Goal: Information Seeking & Learning: Learn about a topic

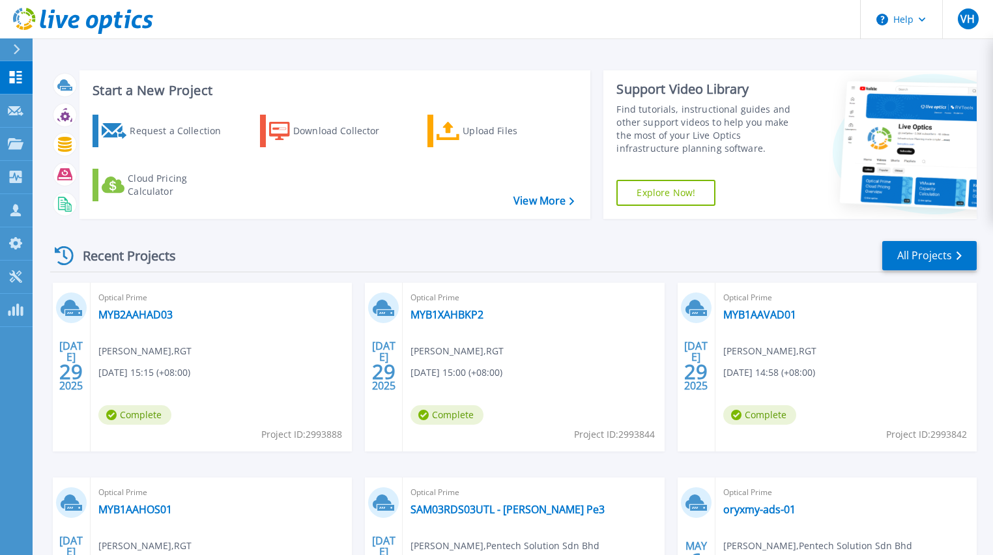
click at [40, 439] on div "JUL 29 2025 Optical Prime MYB2AAHAD03 Dexson Chang , RGT 07/29/2025, 15:15 (+08…" at bounding box center [508, 477] width 937 height 389
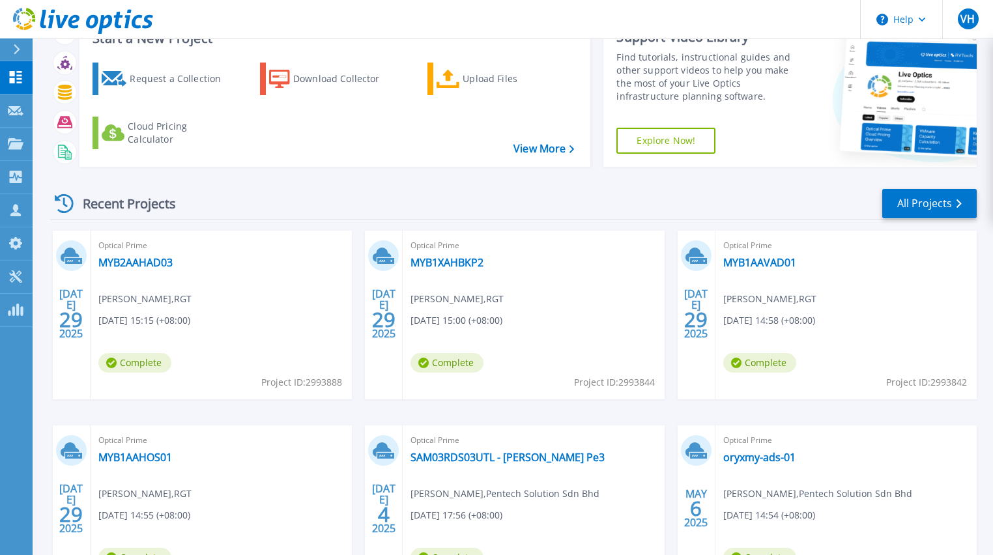
scroll to position [104, 0]
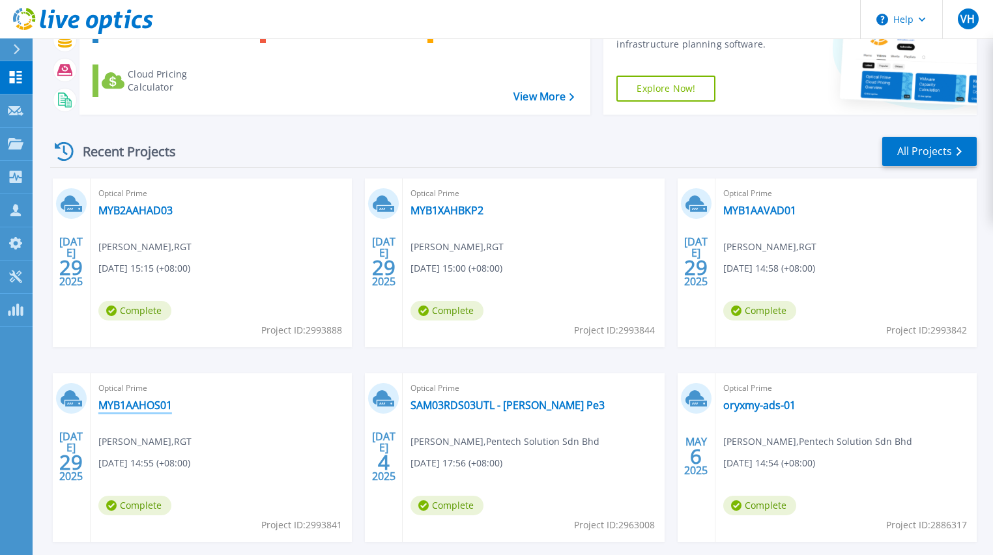
click at [136, 406] on link "MYB1AAHOS01" at bounding box center [135, 405] width 74 height 13
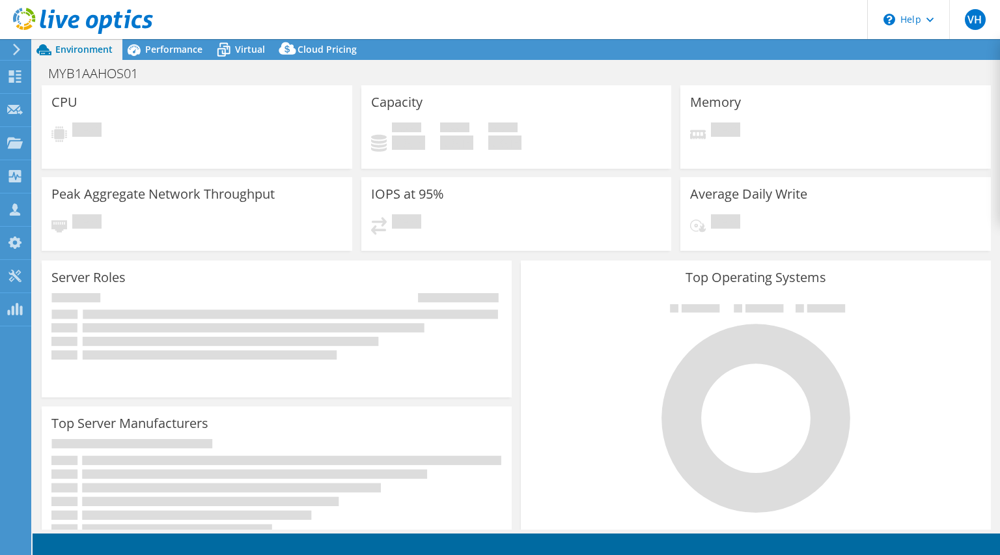
select select "USD"
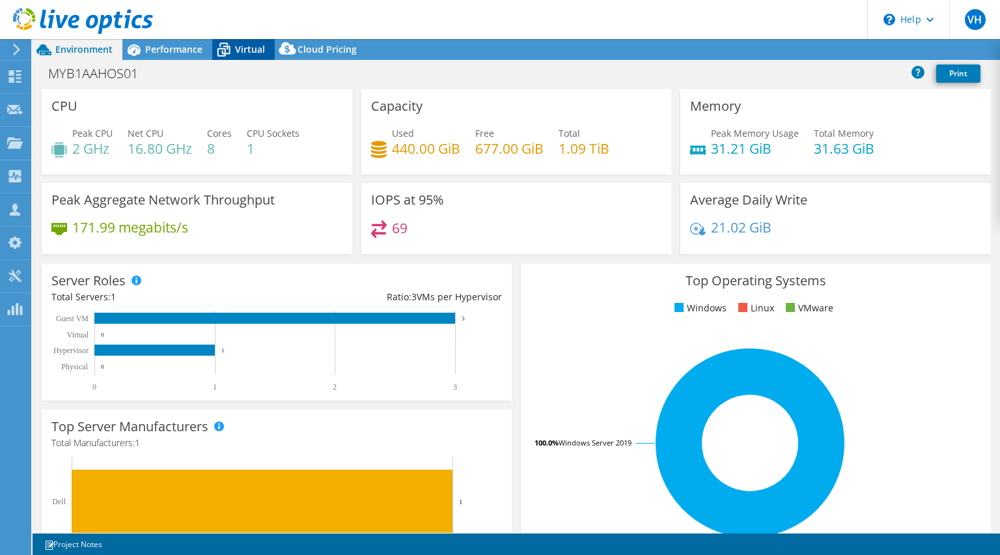
click at [235, 43] on span "Virtual" at bounding box center [250, 49] width 30 height 12
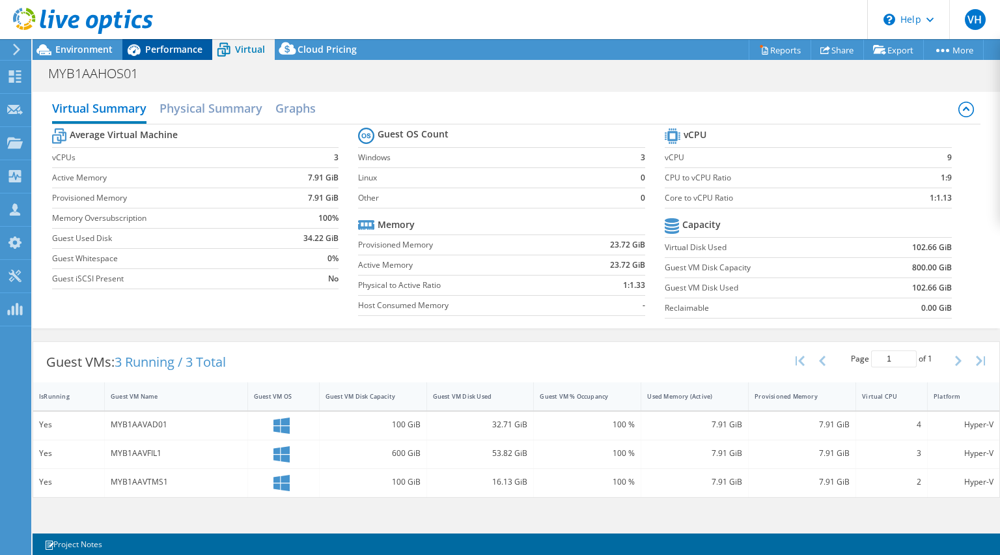
click at [151, 48] on span "Performance" at bounding box center [173, 49] width 57 height 12
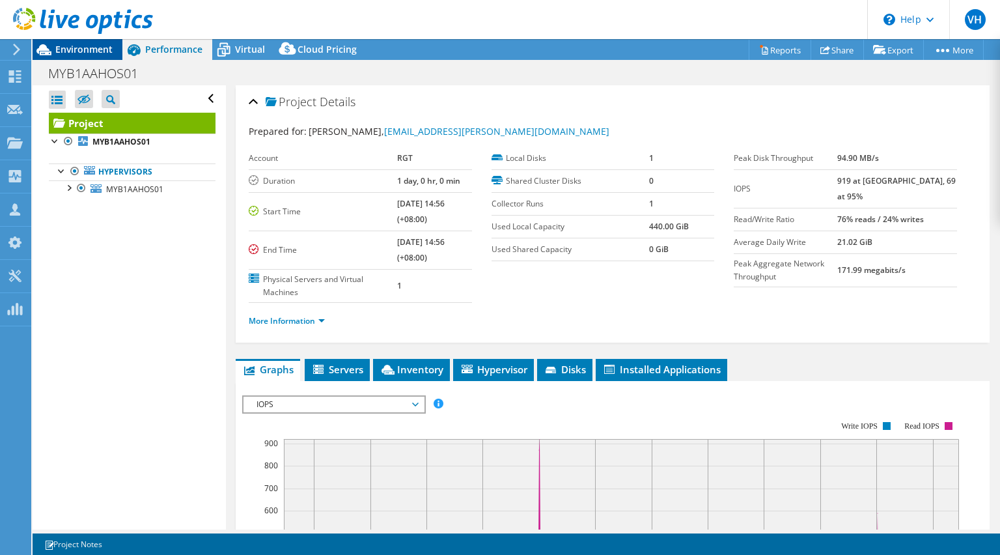
click at [77, 44] on span "Environment" at bounding box center [83, 49] width 57 height 12
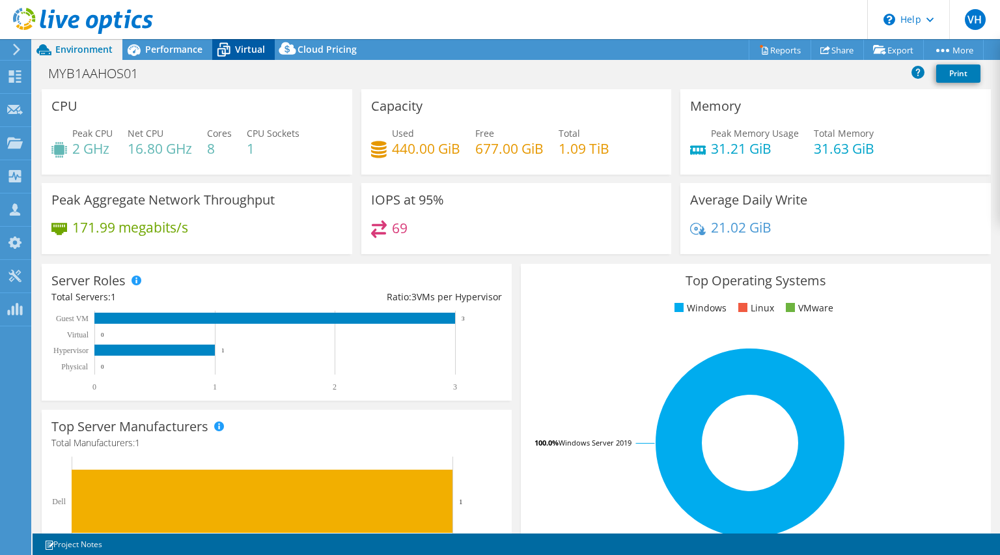
click at [237, 55] on span "Virtual" at bounding box center [250, 49] width 30 height 12
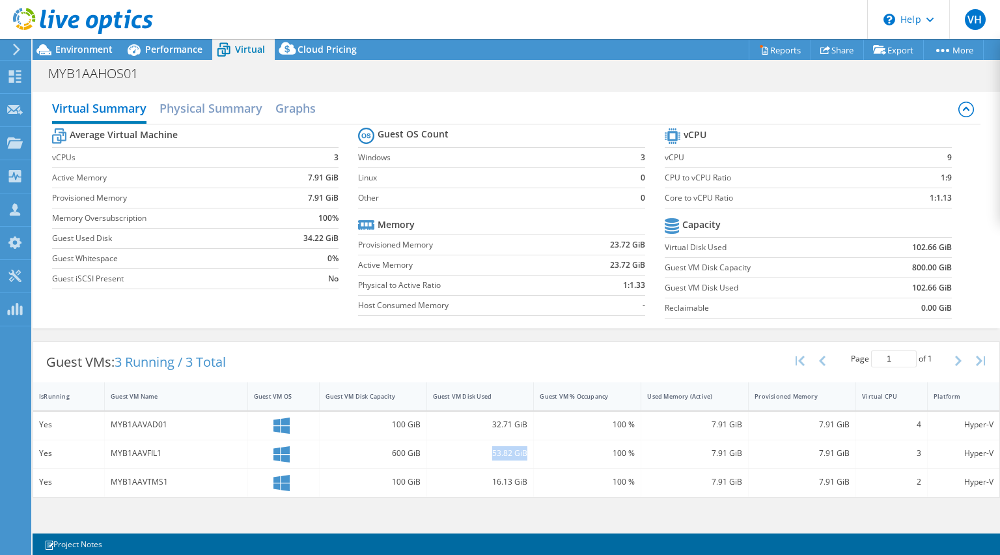
drag, startPoint x: 502, startPoint y: 451, endPoint x: 531, endPoint y: 451, distance: 29.3
click at [531, 451] on div "53.82 GiB" at bounding box center [480, 454] width 107 height 28
click at [151, 42] on div at bounding box center [76, 22] width 153 height 44
click at [149, 44] on span "Performance" at bounding box center [173, 49] width 57 height 12
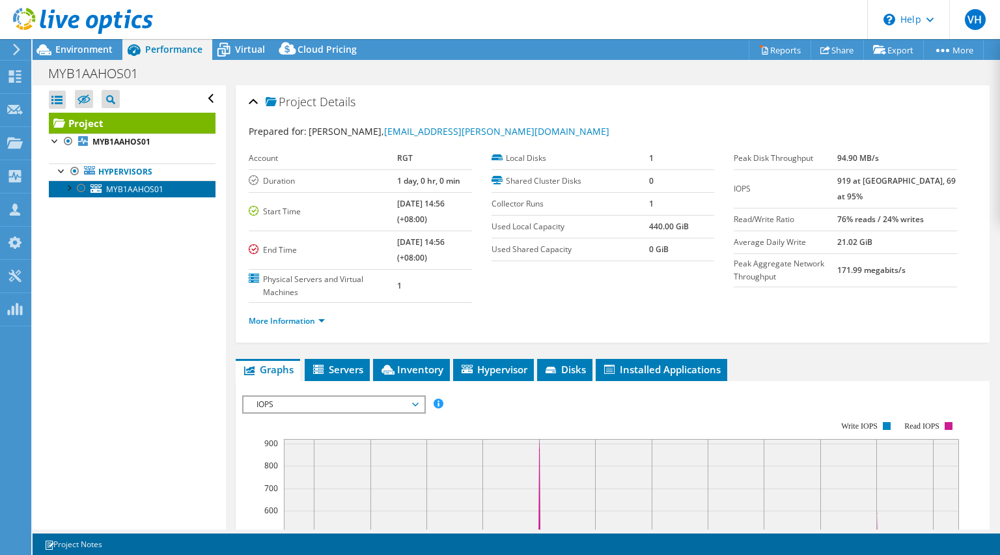
click at [116, 188] on span "MYB1AAHOS01" at bounding box center [134, 189] width 57 height 11
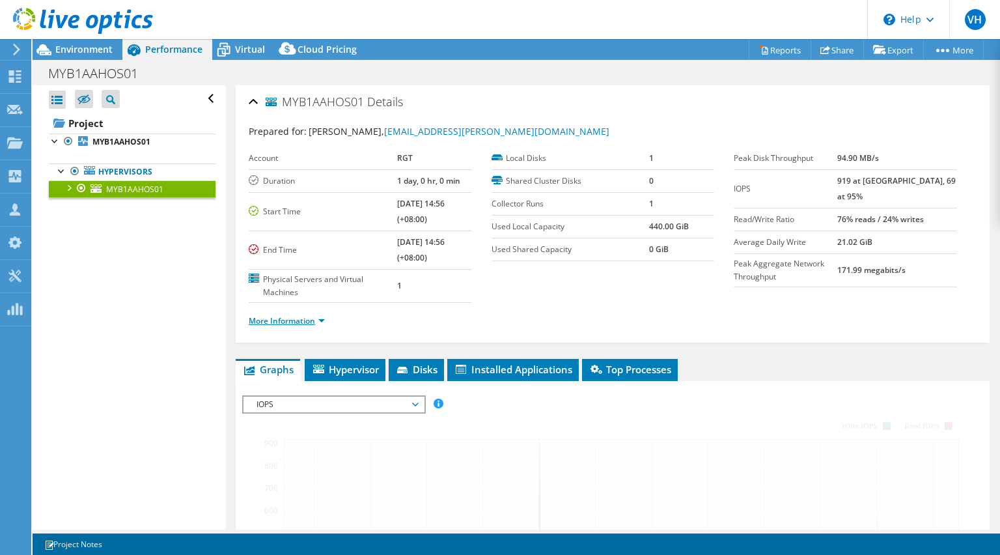
click at [287, 319] on link "More Information" at bounding box center [287, 320] width 76 height 11
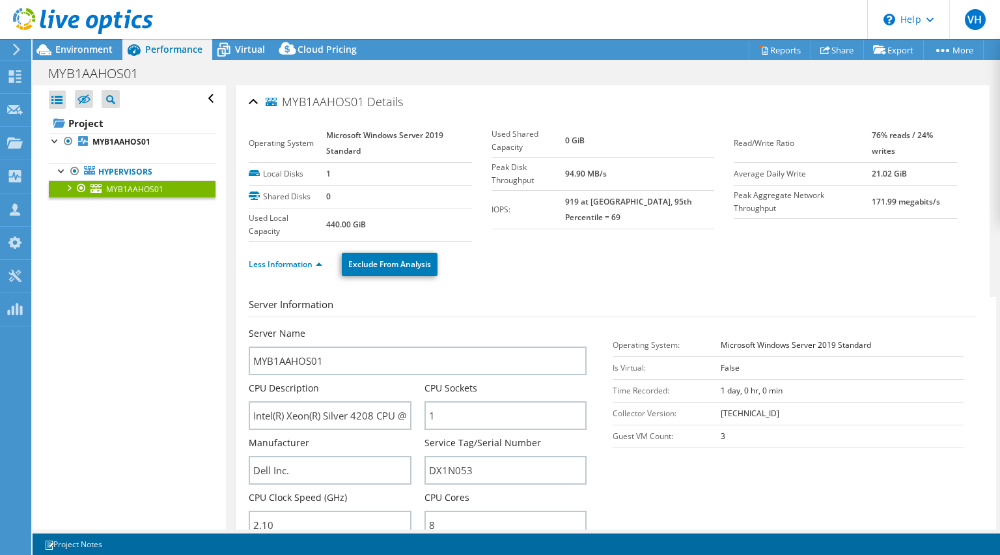
scroll to position [156, 0]
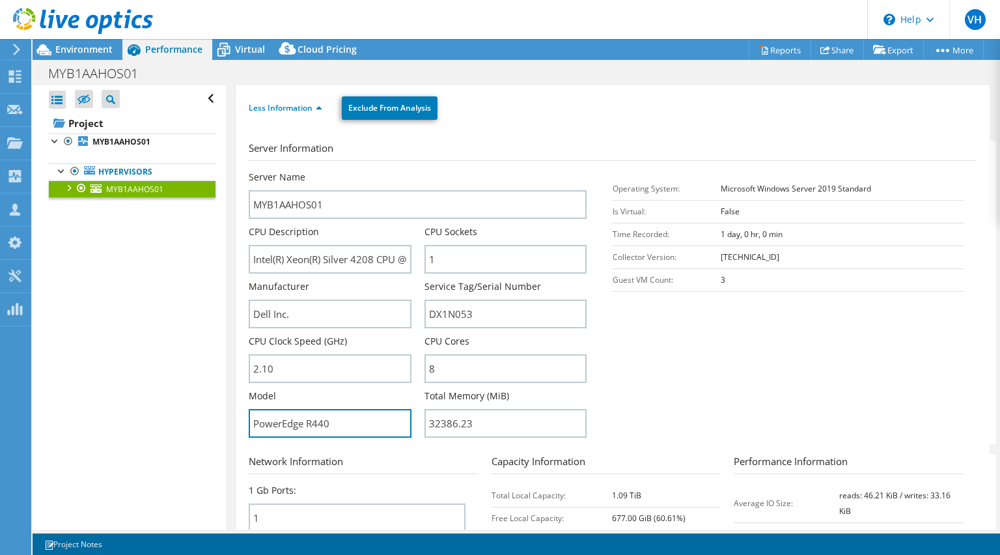
drag, startPoint x: 343, startPoint y: 417, endPoint x: 201, endPoint y: 408, distance: 142.2
click at [201, 408] on div "Open All Close All Hide Excluded Nodes Project Tree Filter" at bounding box center [517, 307] width 968 height 444
